Goal: Transaction & Acquisition: Purchase product/service

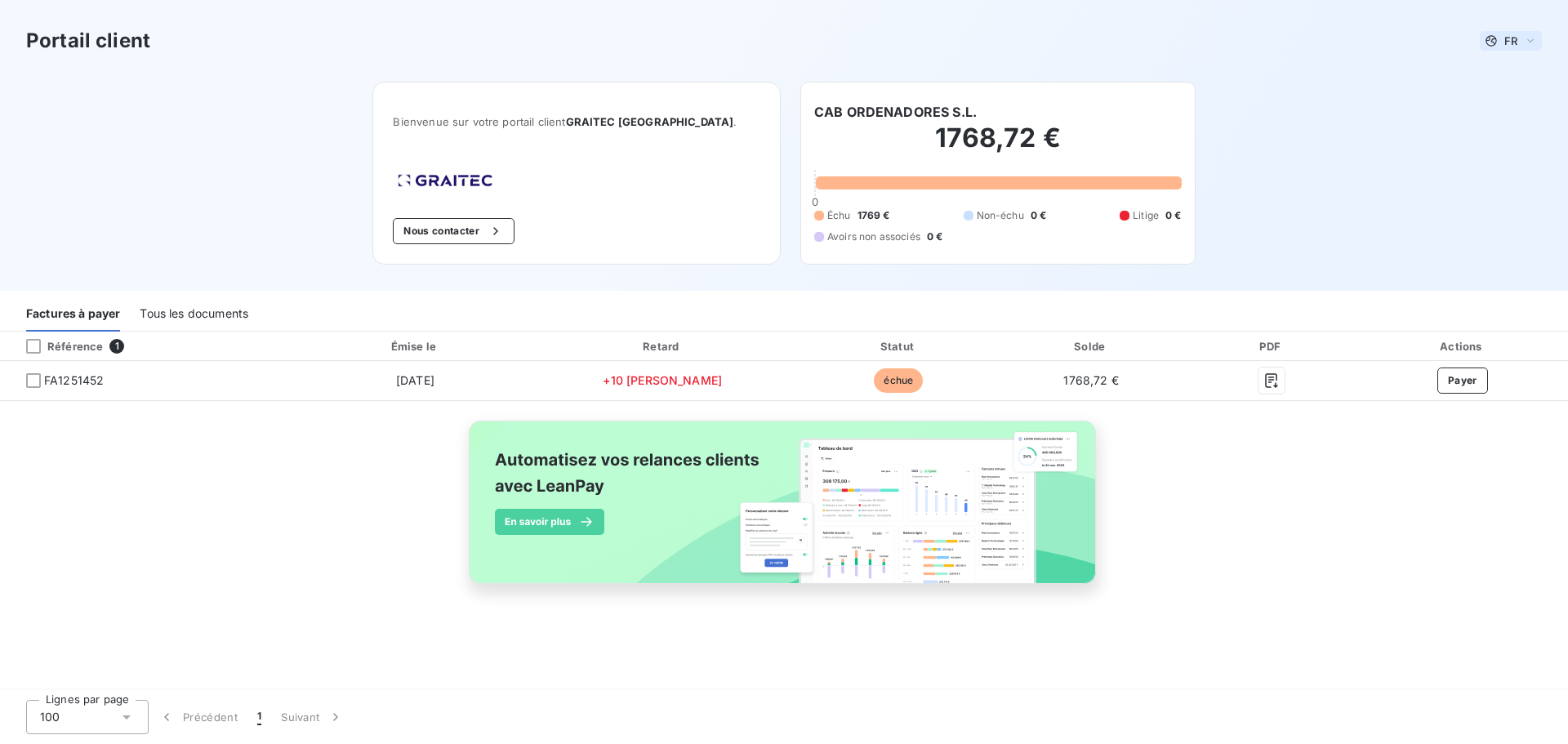
click at [1532, 41] on icon at bounding box center [1530, 40] width 13 height 17
click at [1510, 100] on span "Anglais" at bounding box center [1507, 105] width 37 height 16
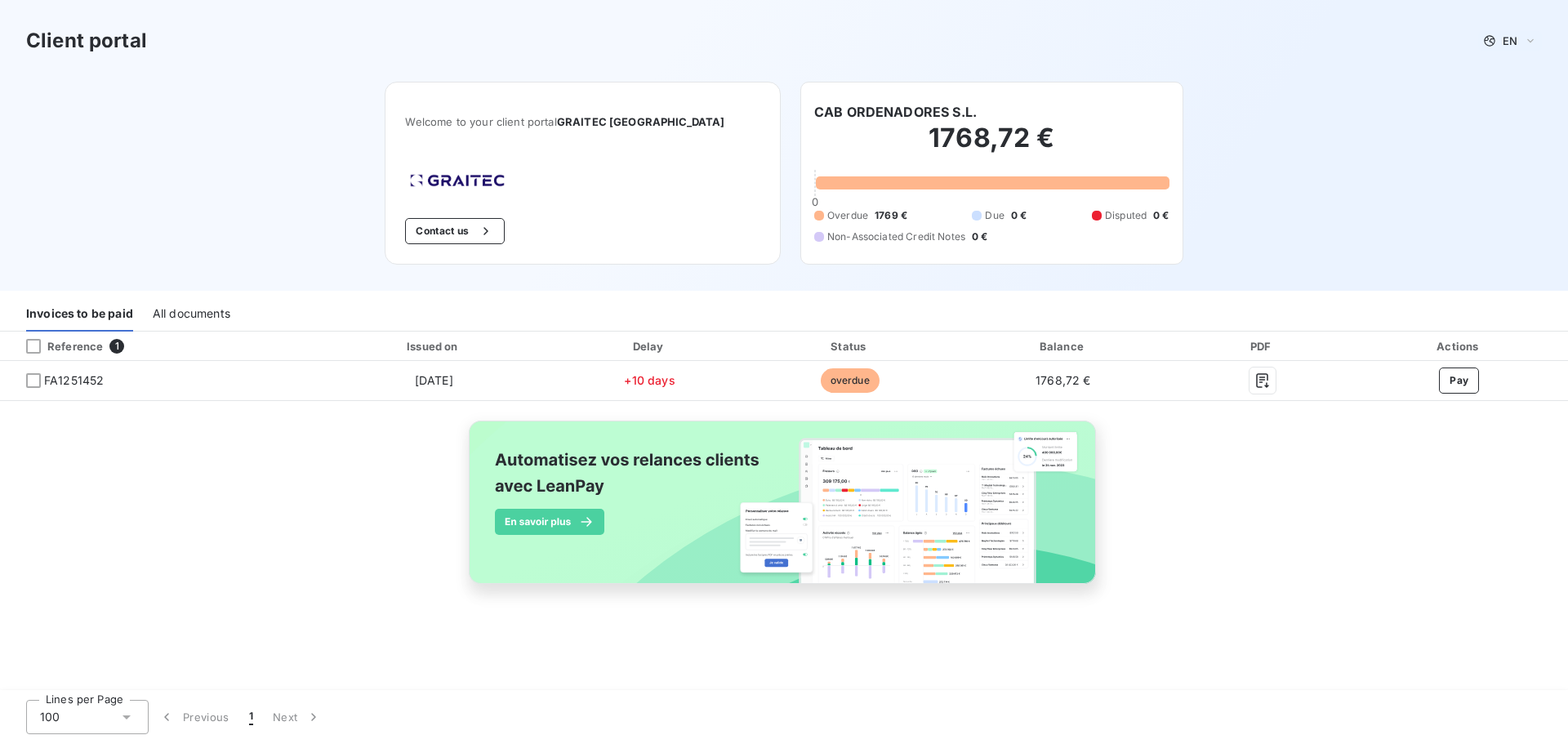
click at [361, 515] on div "Reference 1 Issued on Delay Status Balance PDF Actions FA1251452 [DATE] +10 day…" at bounding box center [784, 476] width 1568 height 290
click at [217, 310] on div "All documents" at bounding box center [191, 314] width 78 height 34
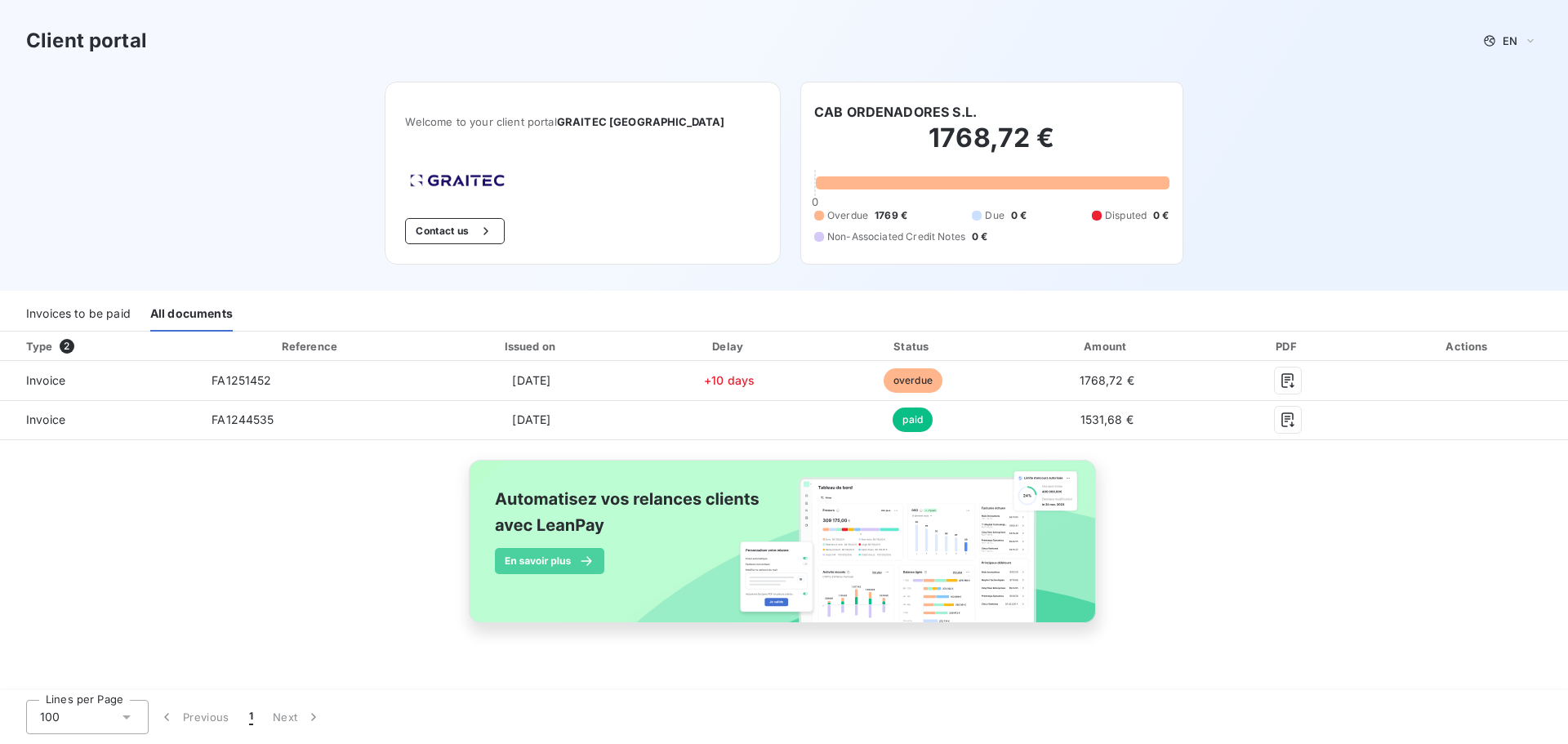
click at [78, 306] on div "Invoices to be paid" at bounding box center [78, 314] width 105 height 34
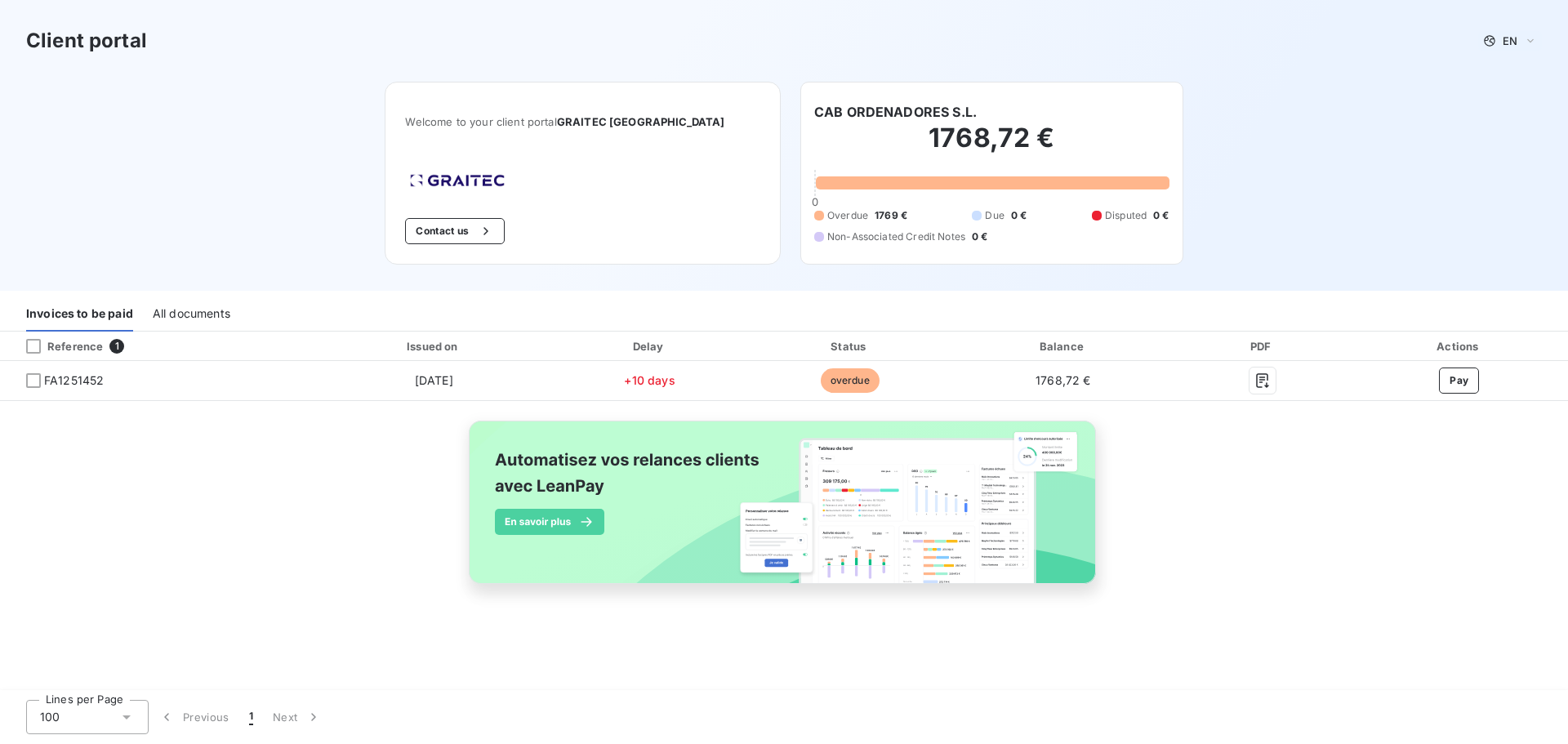
click at [101, 39] on h3 "Client portal" at bounding box center [86, 41] width 121 height 30
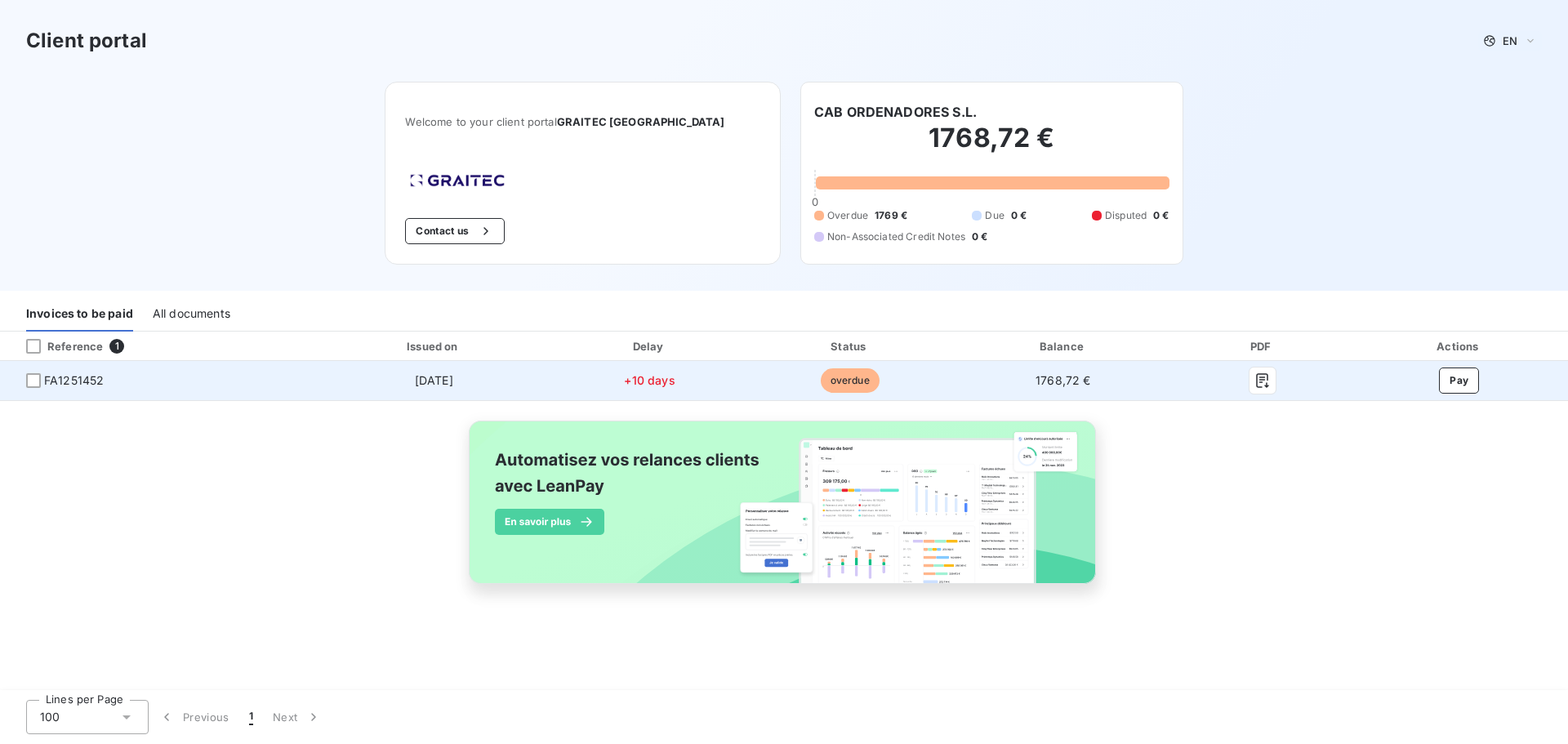
click at [80, 383] on span "FA1251452" at bounding box center [74, 380] width 59 height 17
click at [1262, 378] on icon "button" at bounding box center [1262, 380] width 12 height 15
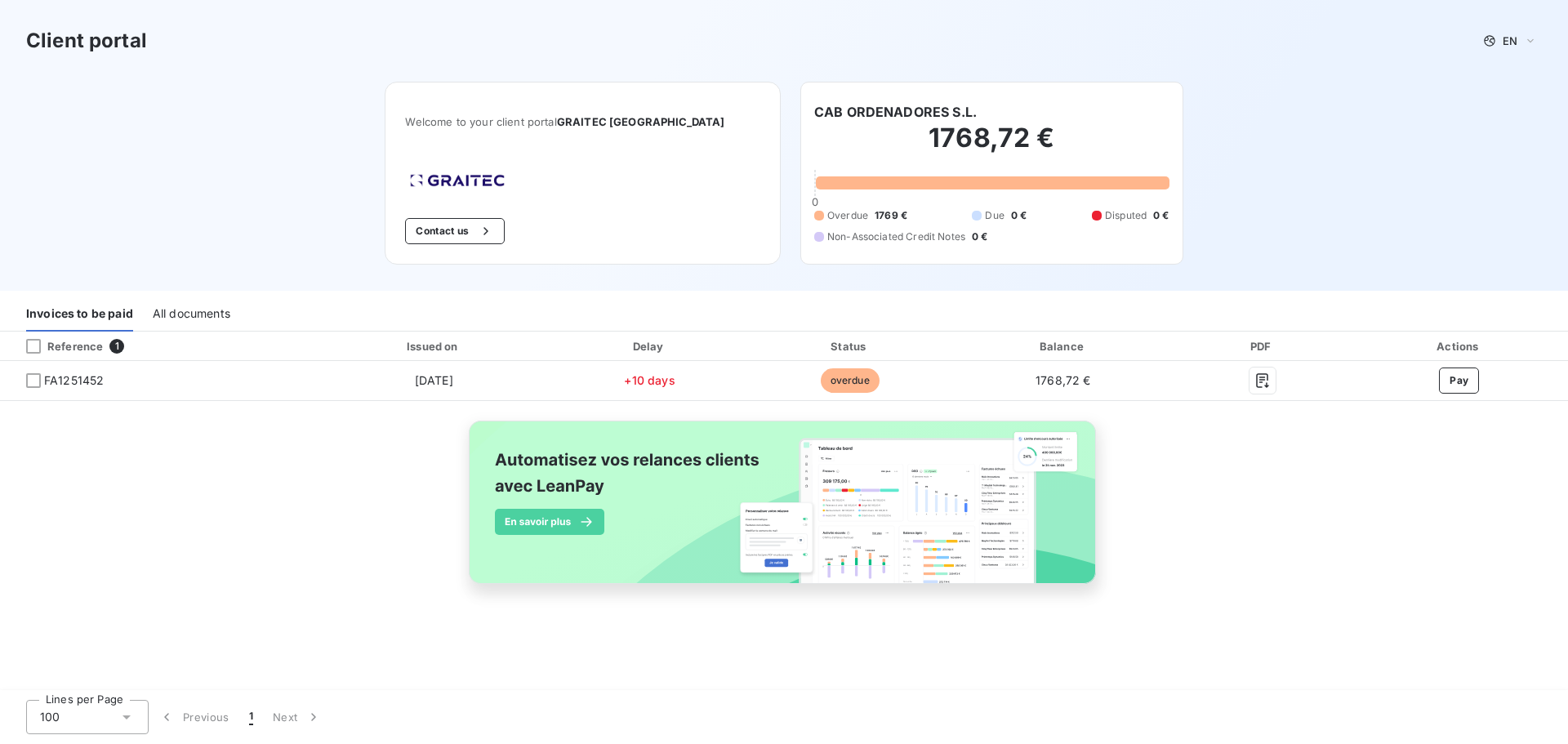
click at [497, 179] on img at bounding box center [457, 181] width 105 height 23
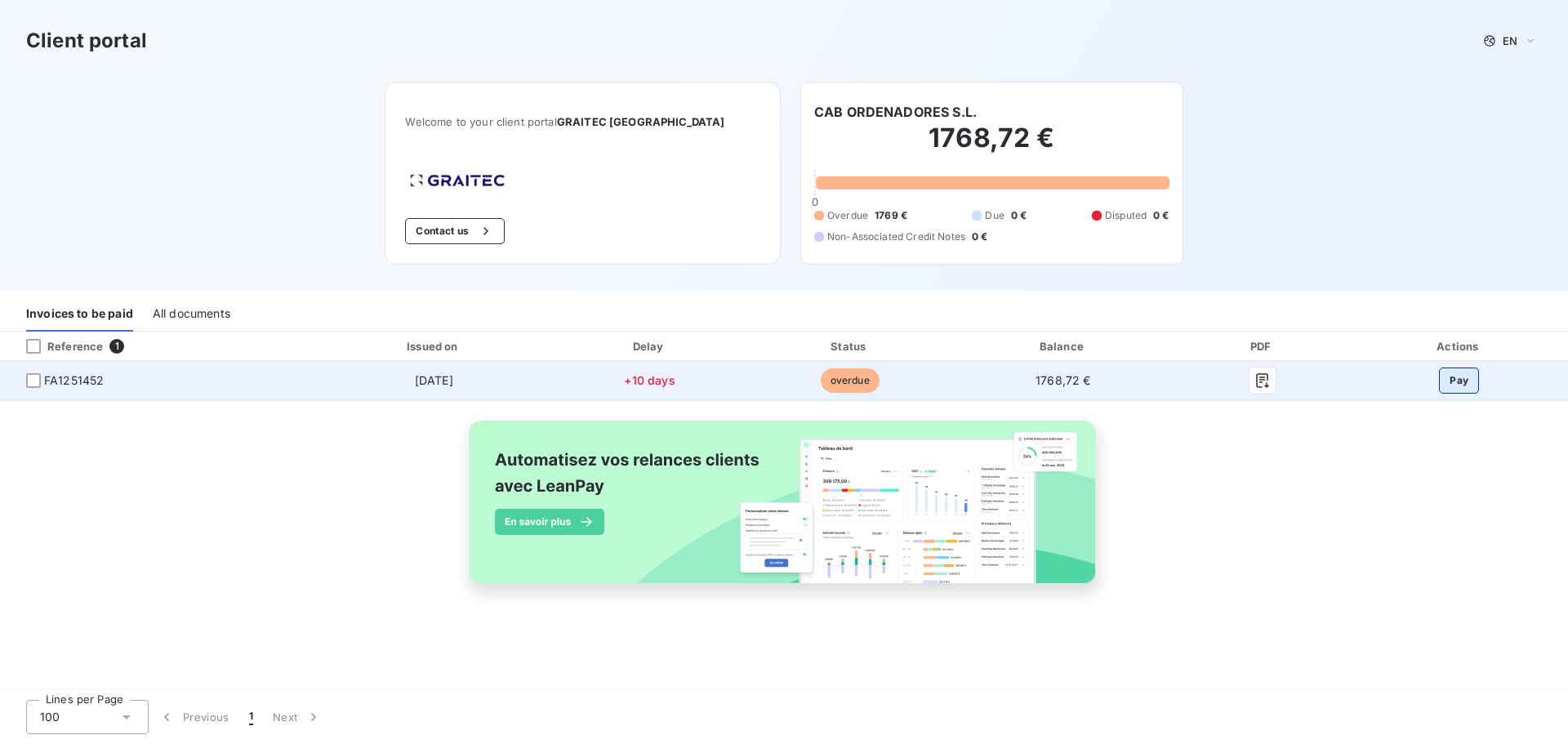
click at [1451, 379] on button "Pay" at bounding box center [1459, 380] width 40 height 26
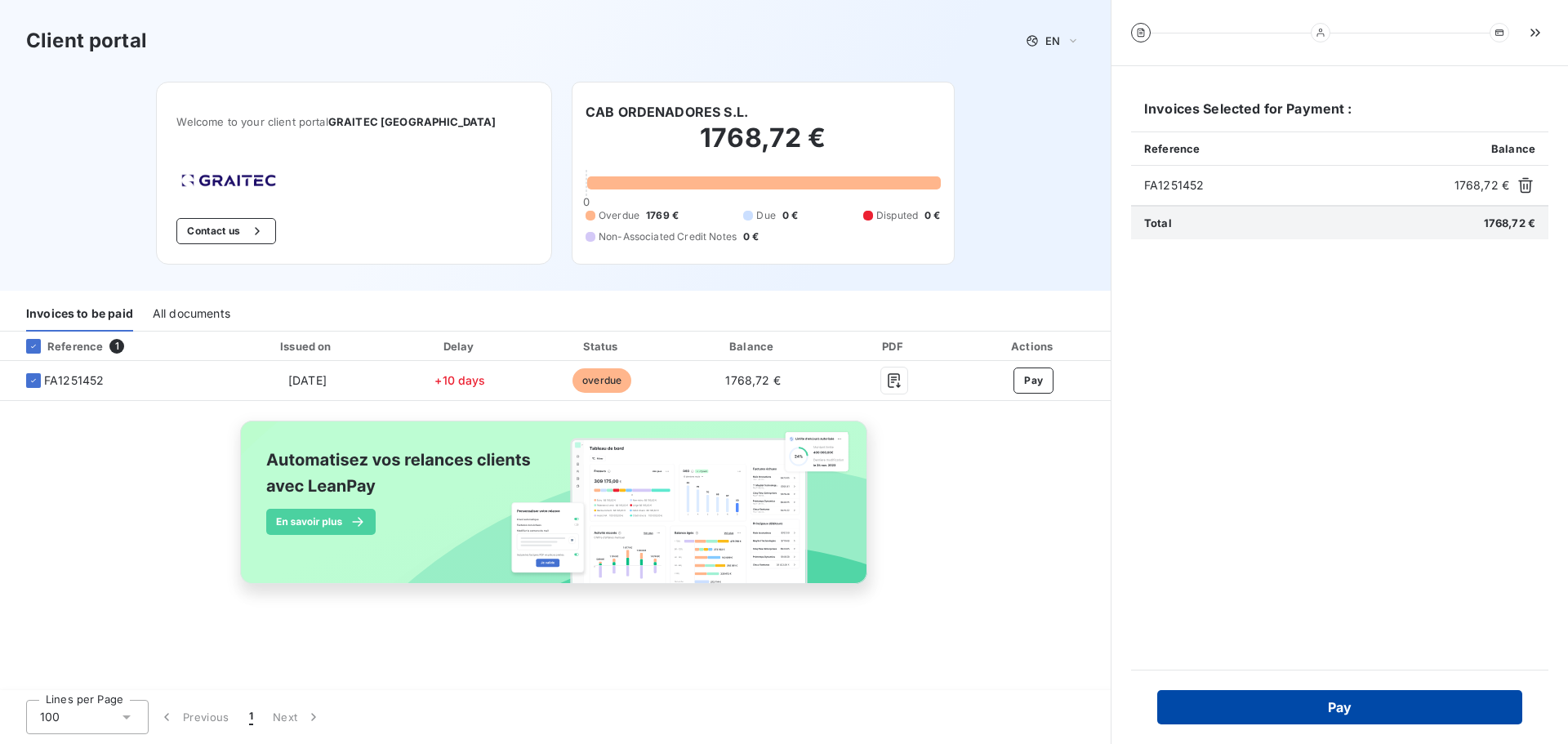
click at [1329, 707] on button "Pay" at bounding box center [1340, 706] width 365 height 34
